Goal: Complete application form

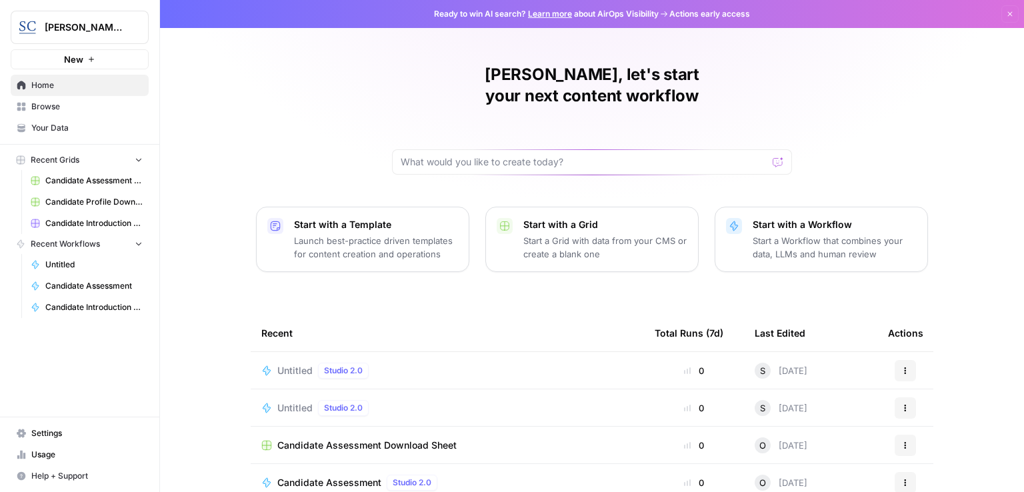
click at [107, 305] on span "Candidate Introduction and Profile" at bounding box center [93, 307] width 97 height 12
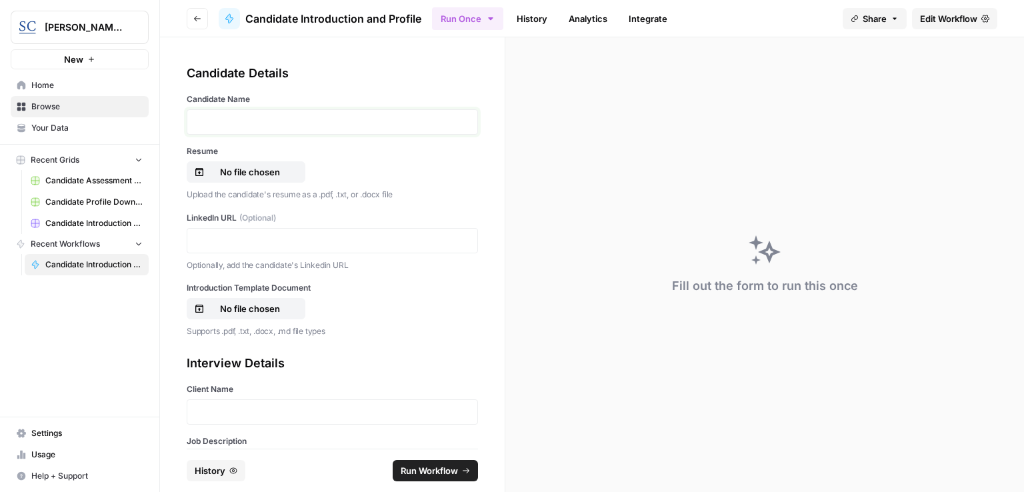
click at [280, 120] on p at bounding box center [332, 121] width 274 height 13
click at [256, 169] on p "No file chosen" at bounding box center [249, 171] width 85 height 13
